Goal: Task Accomplishment & Management: Use online tool/utility

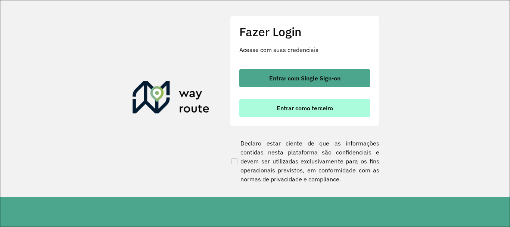
click at [303, 113] on button "Entrar como terceiro" at bounding box center [304, 108] width 131 height 18
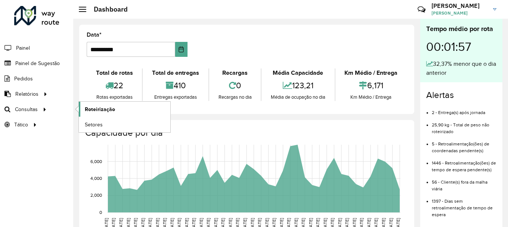
click at [102, 105] on link "Roteirização" at bounding box center [125, 109] width 92 height 15
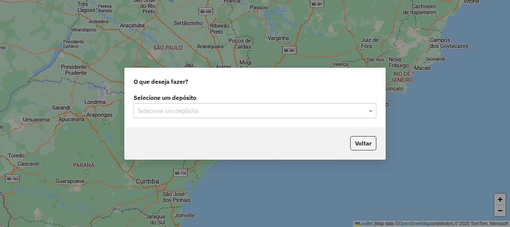
drag, startPoint x: 260, startPoint y: 99, endPoint x: 261, endPoint y: 115, distance: 15.7
click at [262, 103] on div "Selecione um depósito Selecione um depósito" at bounding box center [255, 106] width 243 height 23
click at [261, 120] on div "Selecione um depósito Selecione um depósito" at bounding box center [255, 109] width 261 height 35
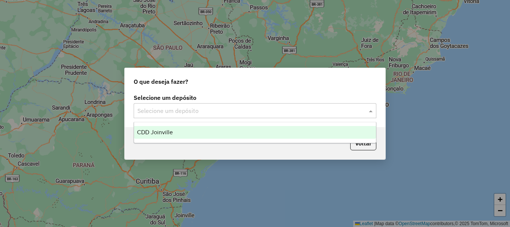
click at [264, 109] on input "text" at bounding box center [247, 110] width 220 height 9
click at [254, 132] on div "CDD Joinville" at bounding box center [255, 132] width 242 height 13
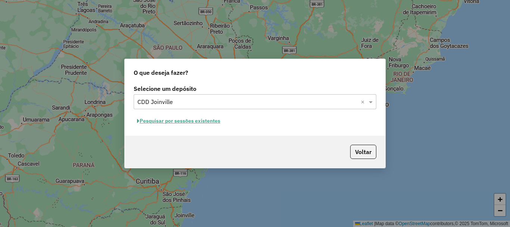
click at [203, 122] on button "Pesquisar por sessões existentes" at bounding box center [179, 121] width 90 height 12
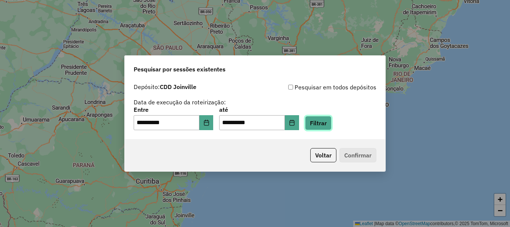
click at [332, 124] on button "Filtrar" at bounding box center [318, 123] width 27 height 14
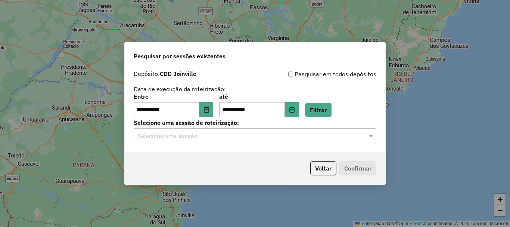
click at [246, 141] on div "Selecione uma sessão" at bounding box center [255, 135] width 243 height 15
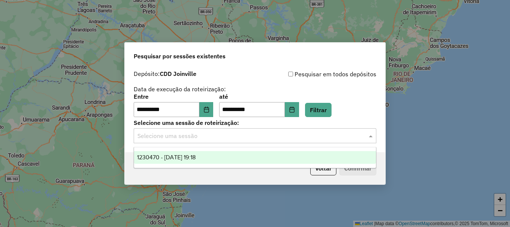
drag, startPoint x: 235, startPoint y: 158, endPoint x: 293, endPoint y: 164, distance: 58.2
click at [235, 160] on div "1230470 - [DATE] 19:18" at bounding box center [255, 157] width 242 height 13
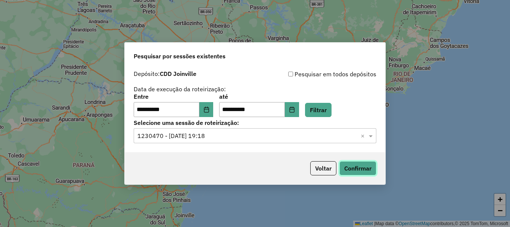
click at [353, 165] on button "Confirmar" at bounding box center [358, 168] width 37 height 14
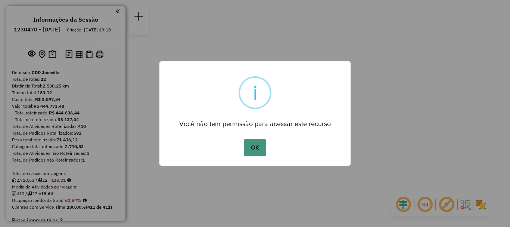
click at [260, 146] on button "OK" at bounding box center [255, 147] width 22 height 17
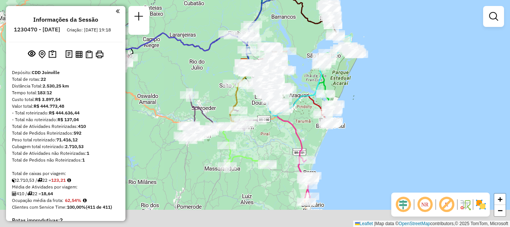
drag, startPoint x: 286, startPoint y: 198, endPoint x: 275, endPoint y: 148, distance: 51.9
click at [275, 148] on div "Janela de atendimento Grade de atendimento Capacidade Transportadoras Veículos …" at bounding box center [255, 113] width 510 height 227
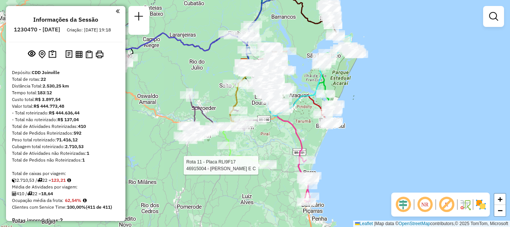
select select "**********"
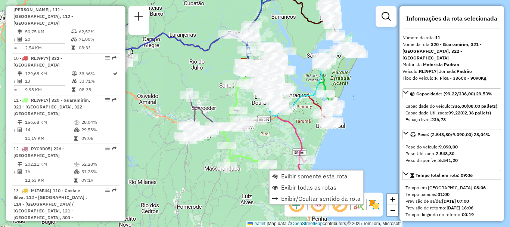
scroll to position [758, 0]
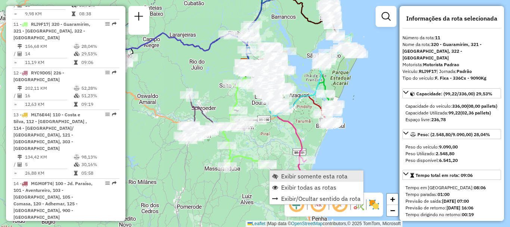
click at [304, 176] on span "Exibir somente esta rota" at bounding box center [314, 176] width 66 height 6
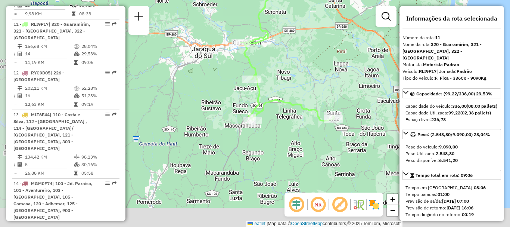
drag, startPoint x: 247, startPoint y: 182, endPoint x: 278, endPoint y: 93, distance: 94.3
click at [281, 84] on div "Janela de atendimento Grade de atendimento Capacidade Transportadoras Veículos …" at bounding box center [255, 113] width 510 height 227
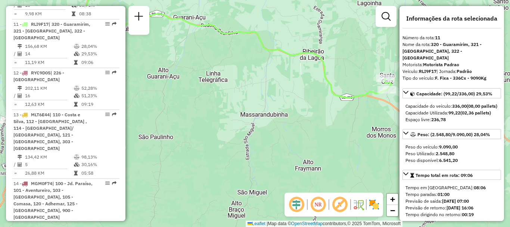
drag, startPoint x: 366, startPoint y: 136, endPoint x: 287, endPoint y: 115, distance: 81.7
click at [272, 120] on div "Janela de atendimento Grade de atendimento Capacidade Transportadoras Veículos …" at bounding box center [255, 113] width 510 height 227
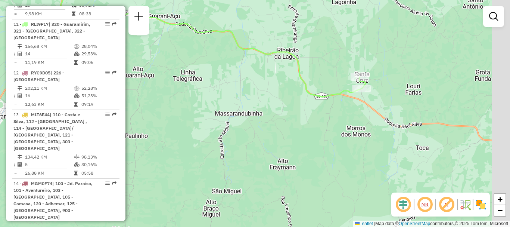
drag, startPoint x: 294, startPoint y: 126, endPoint x: 247, endPoint y: 127, distance: 47.1
click at [247, 127] on div "Janela de atendimento Grade de atendimento Capacidade Transportadoras Veículos …" at bounding box center [255, 113] width 510 height 227
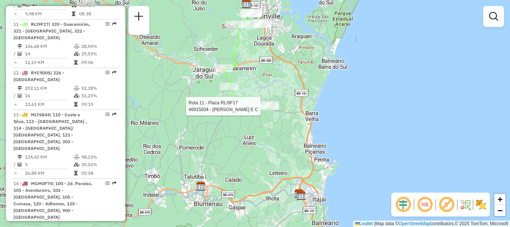
select select "**********"
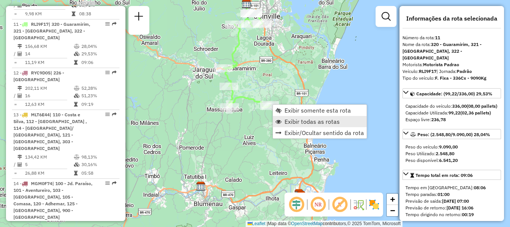
click at [314, 123] on span "Exibir todas as rotas" at bounding box center [312, 121] width 55 height 6
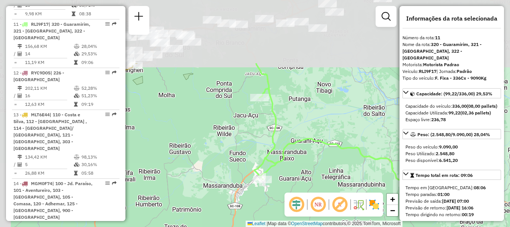
drag, startPoint x: 252, startPoint y: 40, endPoint x: 290, endPoint y: 115, distance: 83.4
click at [290, 115] on div "Janela de atendimento Grade de atendimento Capacidade Transportadoras Veículos …" at bounding box center [255, 113] width 510 height 227
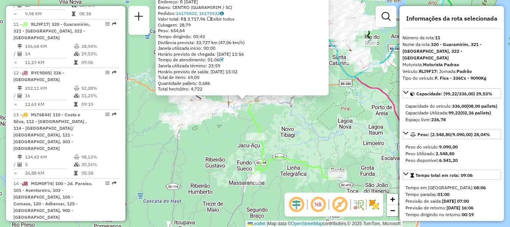
drag, startPoint x: 246, startPoint y: 189, endPoint x: 210, endPoint y: 146, distance: 56.0
click at [210, 146] on div "46908029 - BUREI SUPERMERCADOS Tipo de cliente: 23 - Trava (T) Endereço: R 28 D…" at bounding box center [255, 113] width 510 height 227
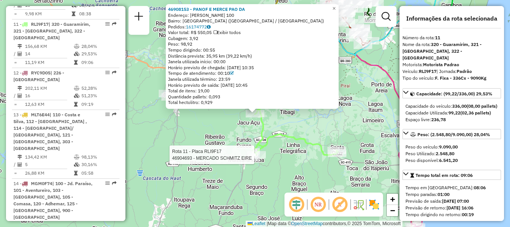
click at [261, 158] on div at bounding box center [256, 154] width 19 height 7
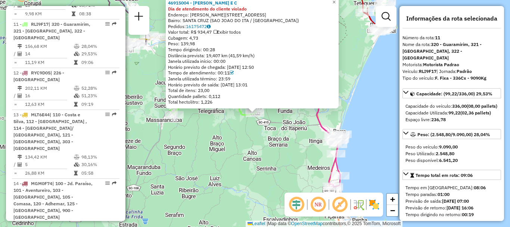
click at [350, 126] on div "46915004 - JAYANE FORMIGARI E C Dia de atendimento do cliente violado Endereço:…" at bounding box center [255, 113] width 510 height 227
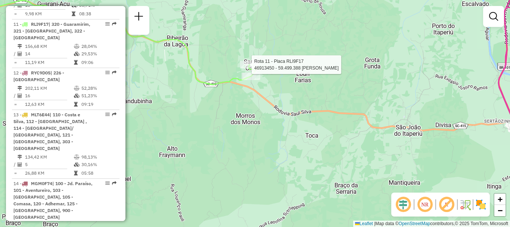
select select "**********"
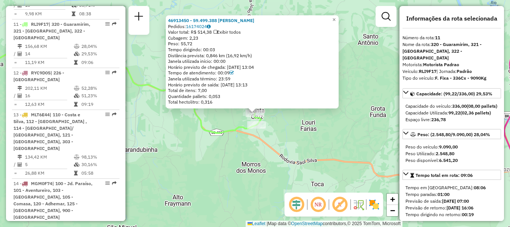
click at [233, 143] on div "46913450 - 59.499.388 JOCELIA DA SILVA LEOPOLDINO Pedidos: 16174024 Valor total…" at bounding box center [255, 113] width 510 height 227
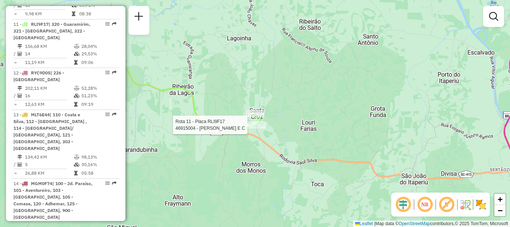
select select "**********"
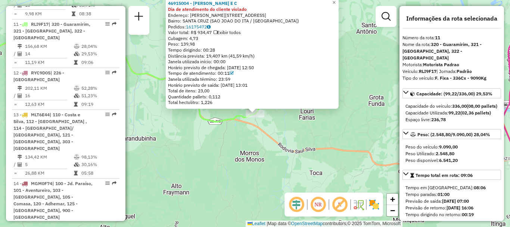
click at [347, 144] on div "46915004 - JAYANE FORMIGARI E C Dia de atendimento do cliente violado Endereço:…" at bounding box center [255, 113] width 510 height 227
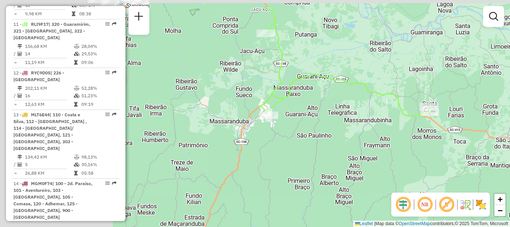
drag, startPoint x: 319, startPoint y: 131, endPoint x: 334, endPoint y: 118, distance: 20.2
click at [393, 145] on div "Janela de atendimento Grade de atendimento Capacidade Transportadoras Veículos …" at bounding box center [255, 113] width 510 height 227
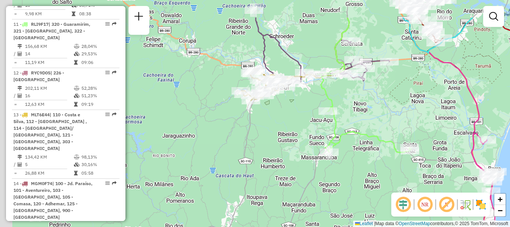
drag, startPoint x: 330, startPoint y: 70, endPoint x: 359, endPoint y: 109, distance: 47.8
click at [359, 109] on div "Janela de atendimento Grade de atendimento Capacidade Transportadoras Veículos …" at bounding box center [255, 113] width 510 height 227
